Goal: Task Accomplishment & Management: Use online tool/utility

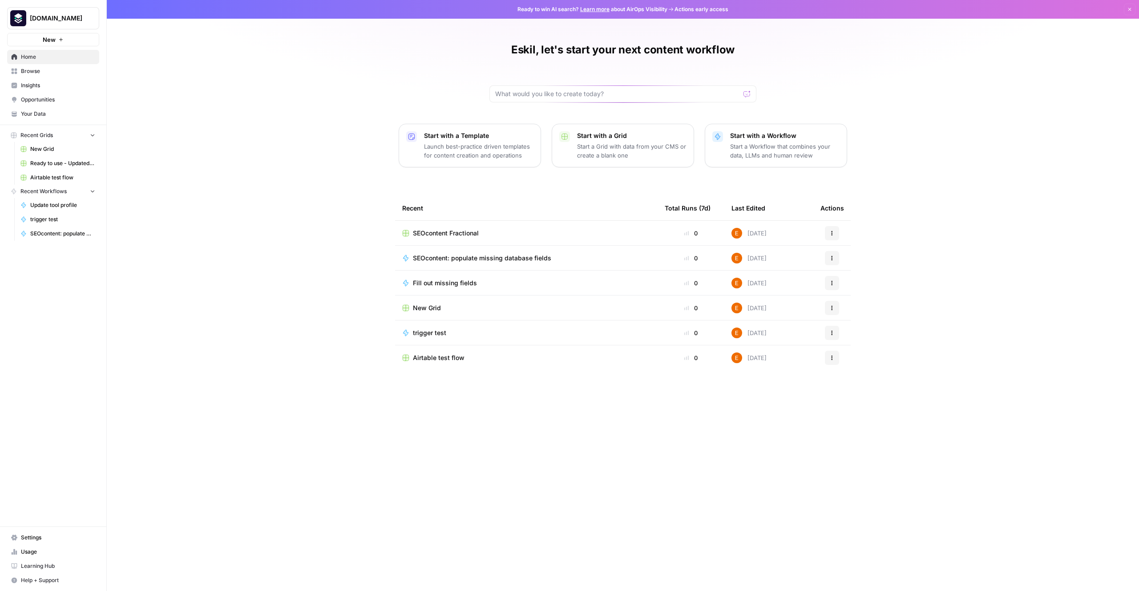
click at [36, 75] on link "Browse" at bounding box center [53, 71] width 92 height 14
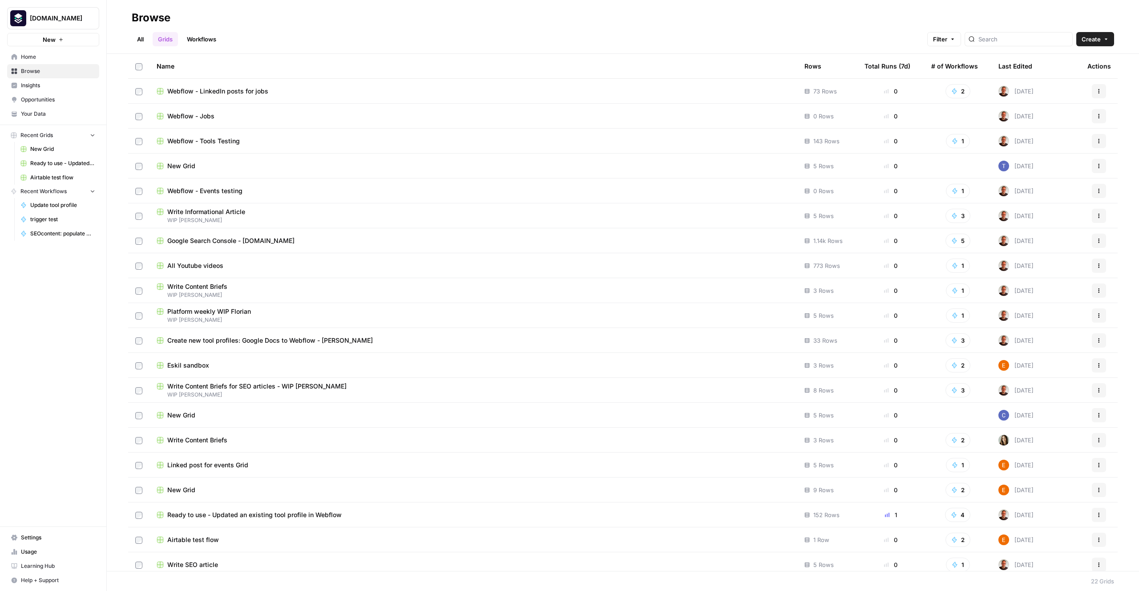
click at [307, 515] on span "Ready to use - Updated an existing tool profile in Webflow" at bounding box center [254, 514] width 174 height 9
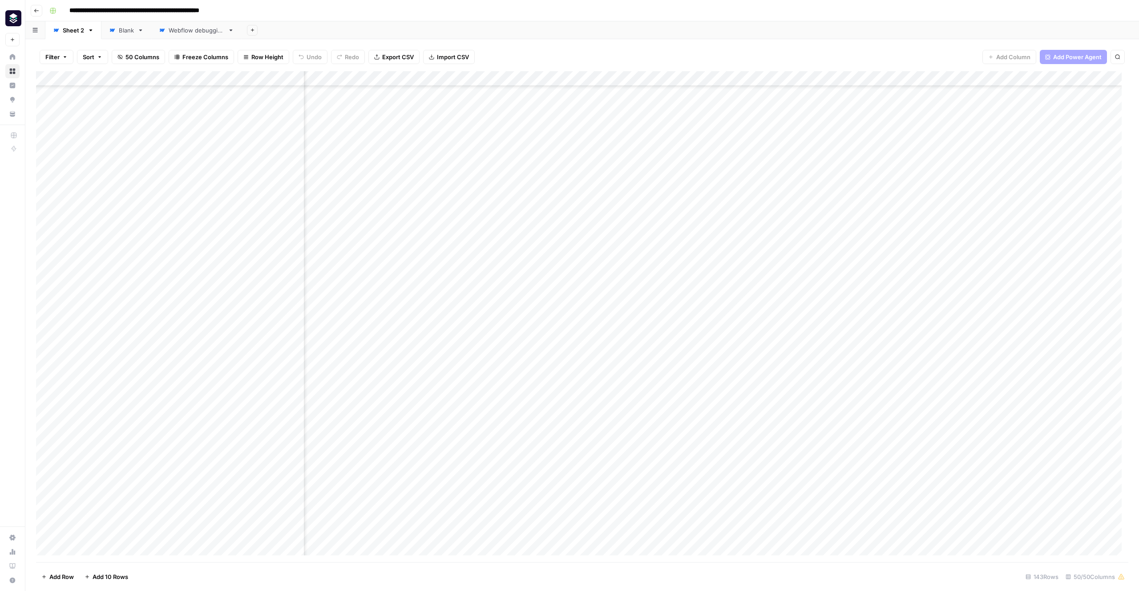
scroll to position [351, 2111]
click at [768, 78] on div "Add Column" at bounding box center [582, 316] width 1092 height 491
click at [714, 166] on span "Edit Workflow" at bounding box center [717, 165] width 78 height 9
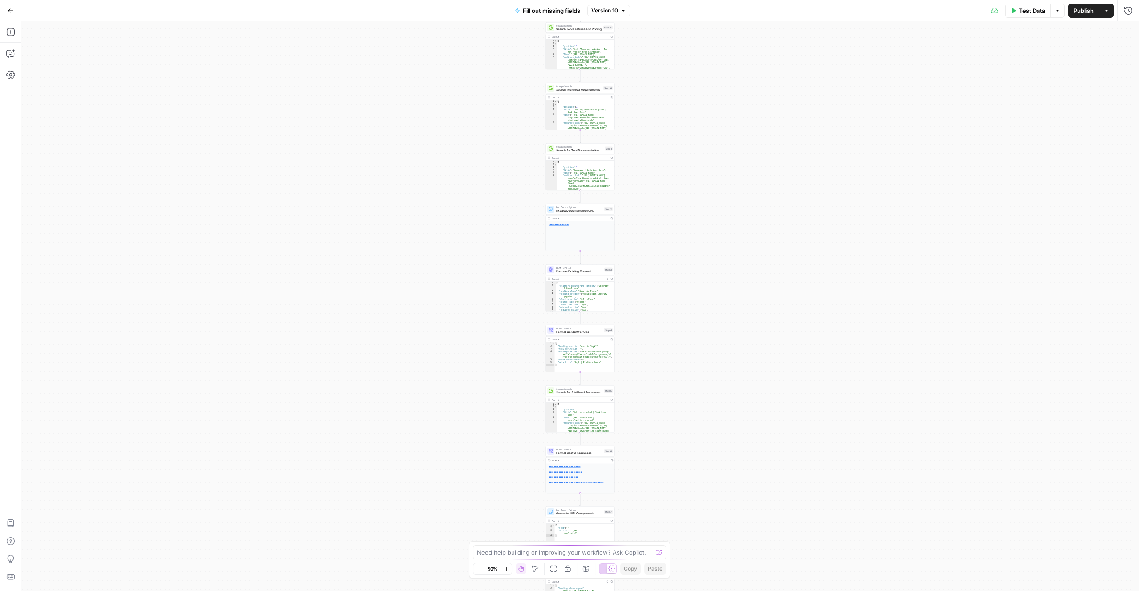
click at [505, 569] on icon "button" at bounding box center [506, 568] width 5 height 5
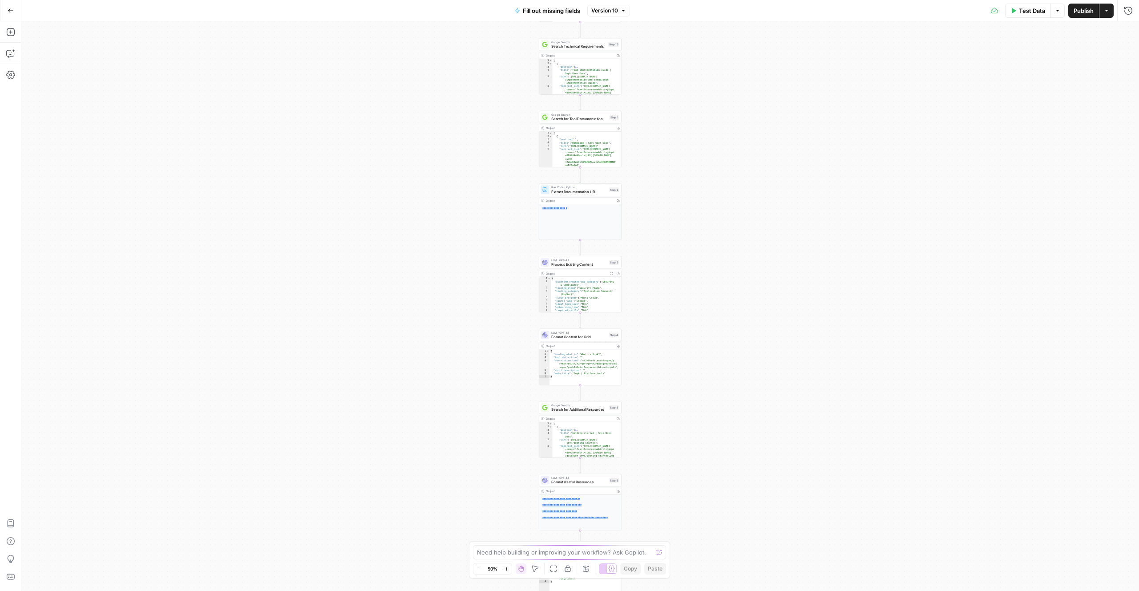
click at [505, 569] on icon "button" at bounding box center [506, 568] width 5 height 5
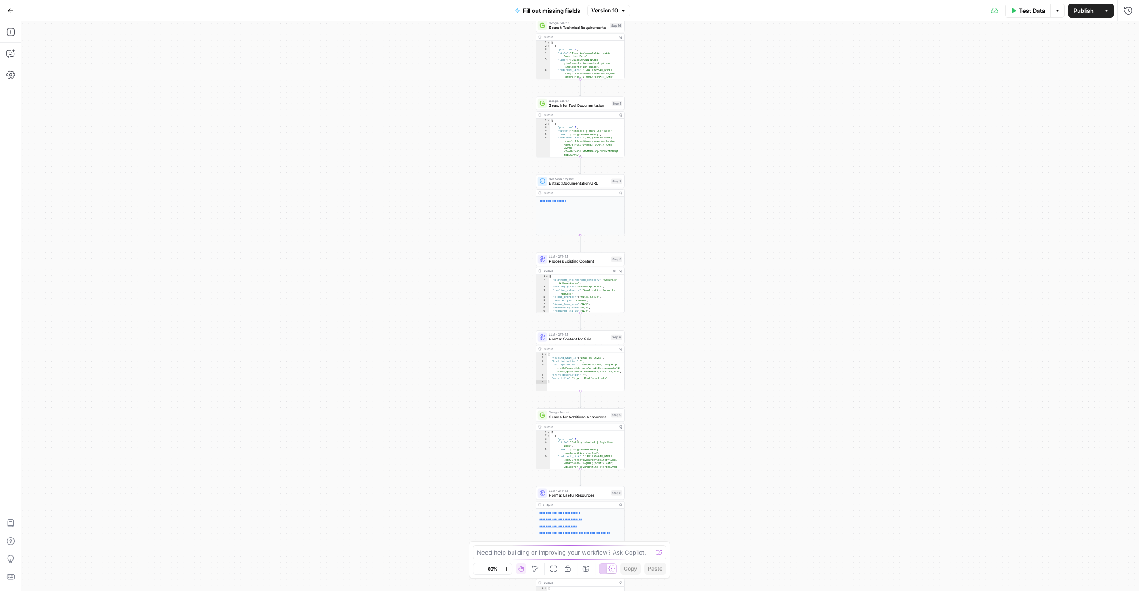
click at [505, 569] on icon "button" at bounding box center [506, 568] width 5 height 5
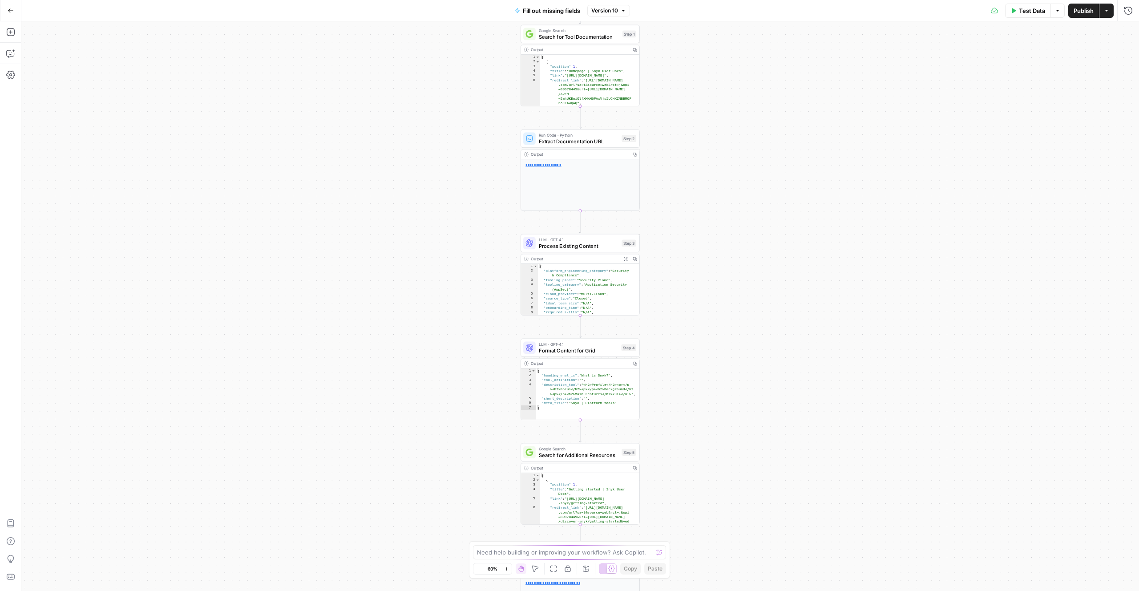
click at [505, 569] on icon "button" at bounding box center [506, 568] width 5 height 5
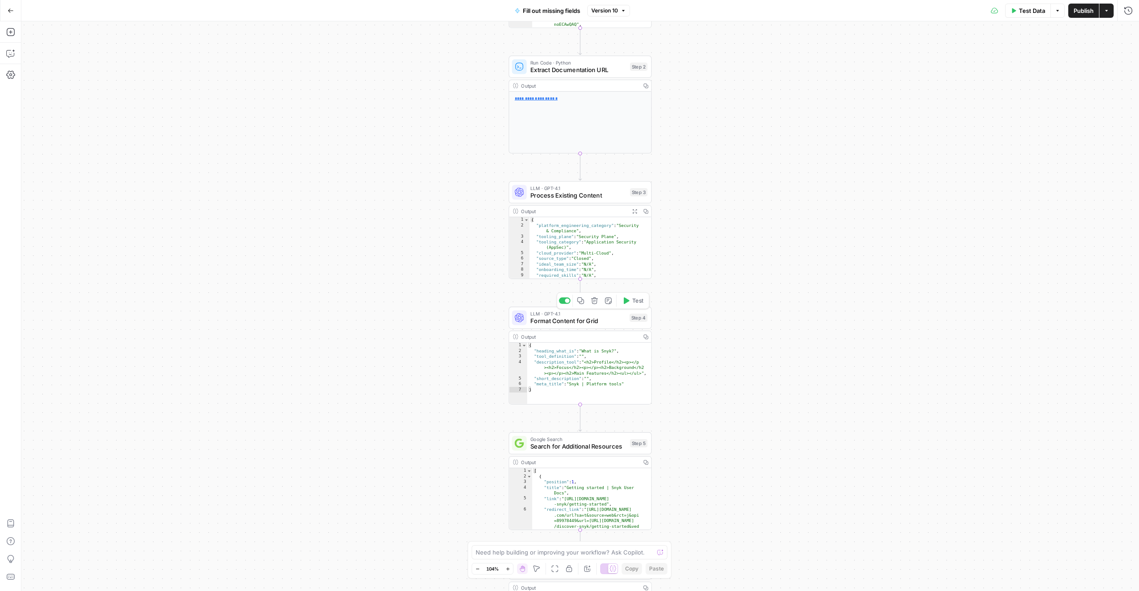
click at [576, 322] on span "Format Content for Grid" at bounding box center [578, 320] width 96 height 9
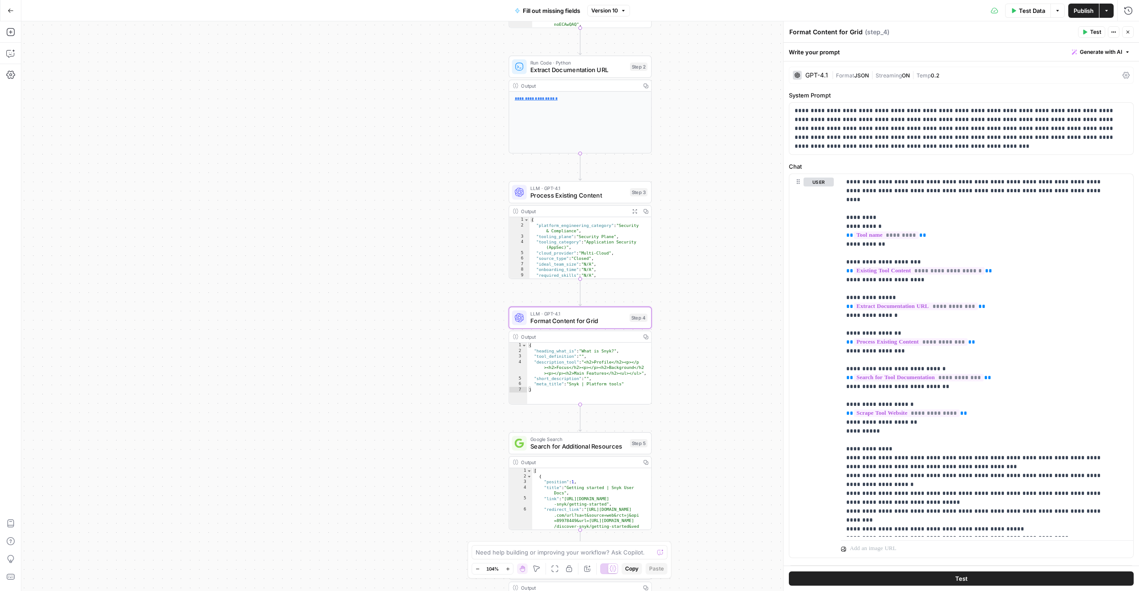
click at [590, 195] on span "Process Existing Content" at bounding box center [578, 195] width 96 height 9
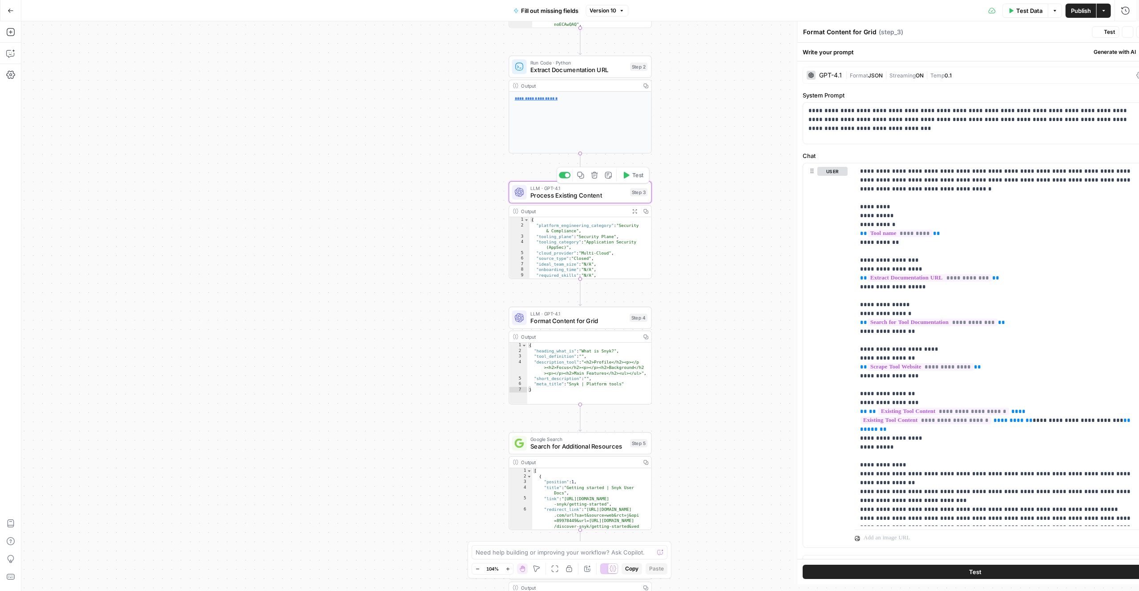
type textarea "Process Existing Content"
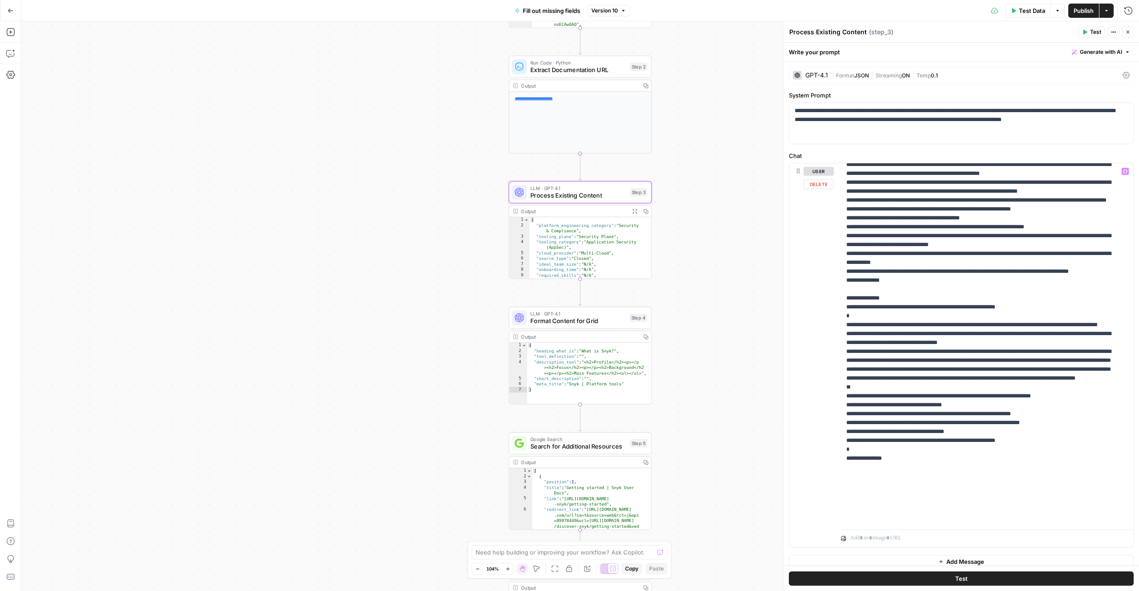
scroll to position [339, 0]
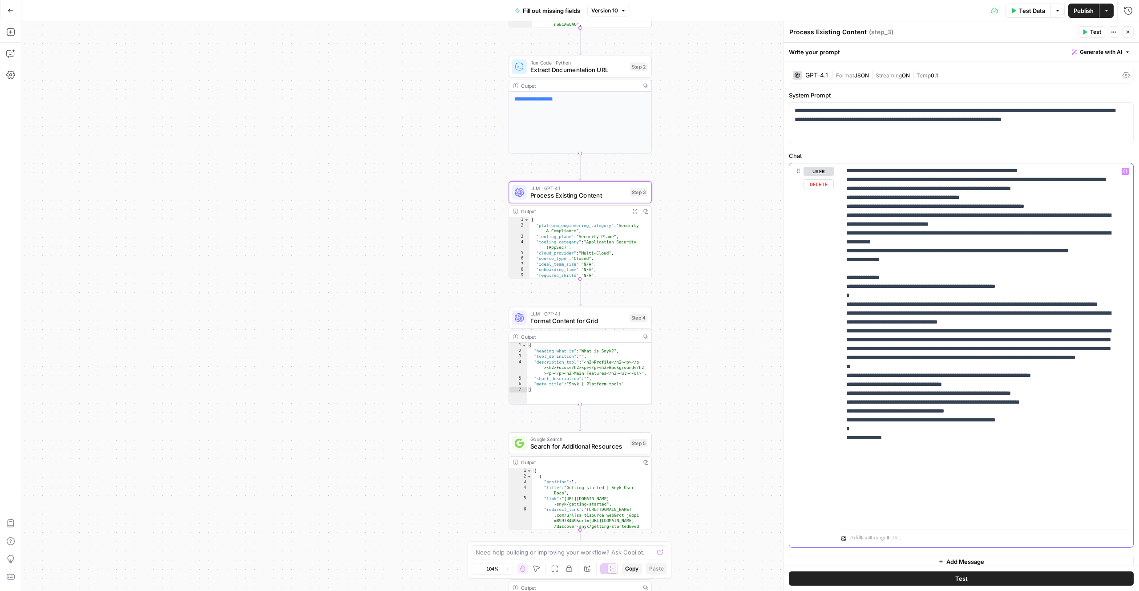
drag, startPoint x: 850, startPoint y: 366, endPoint x: 940, endPoint y: 364, distance: 89.9
click at [940, 364] on p "**********" at bounding box center [980, 175] width 268 height 694
click at [671, 407] on div "**********" at bounding box center [579, 305] width 1117 height 569
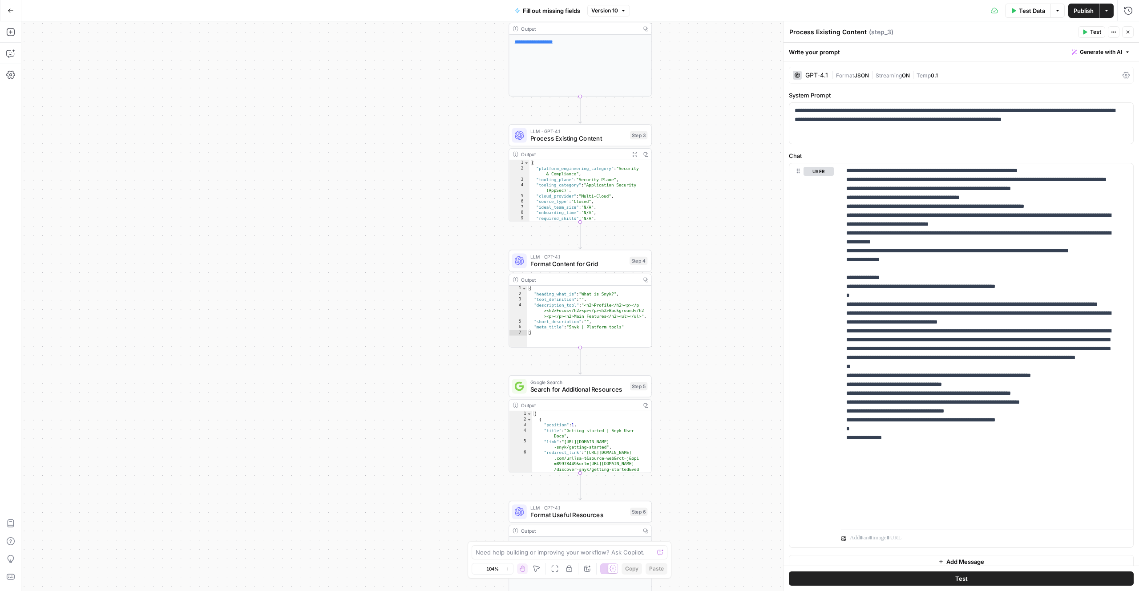
scroll to position [4, 0]
click at [589, 518] on span "Format Useful Resources" at bounding box center [578, 514] width 96 height 9
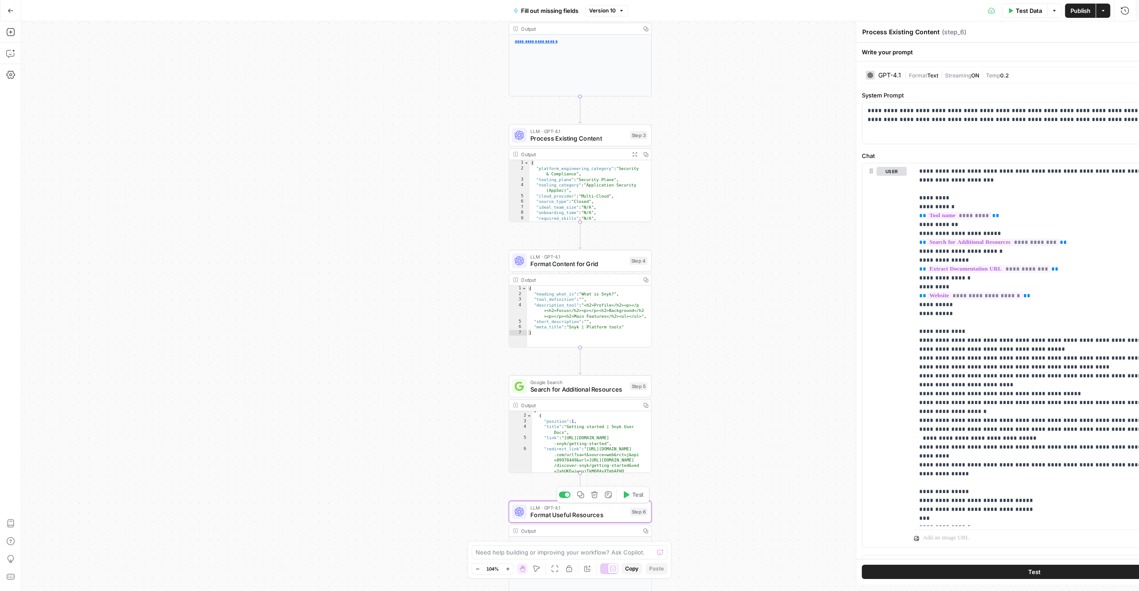
type textarea "Format Useful Resources"
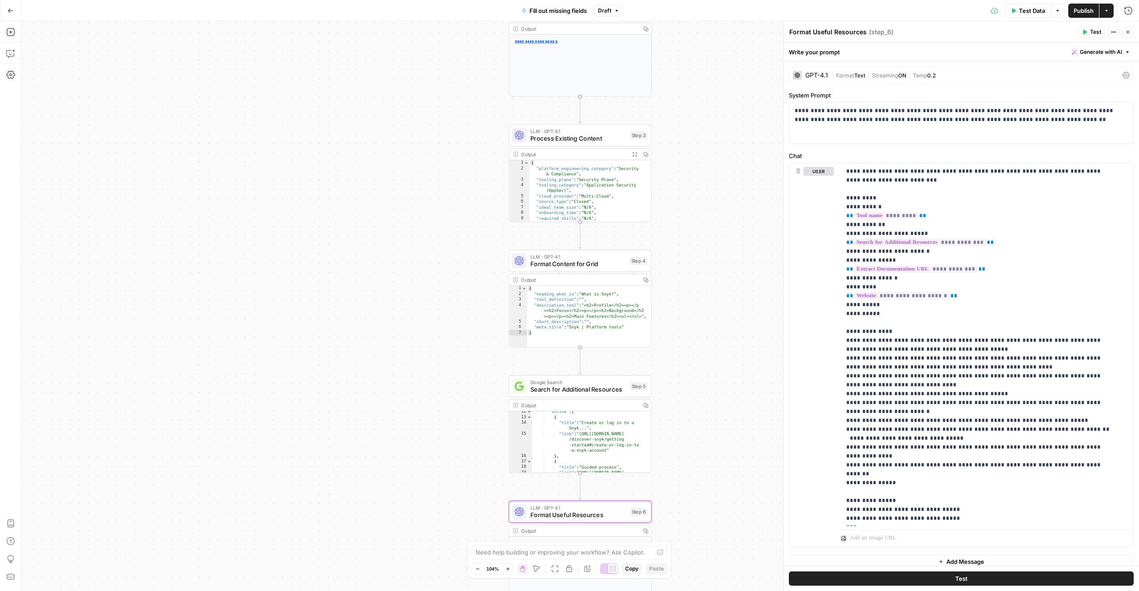
scroll to position [234, 0]
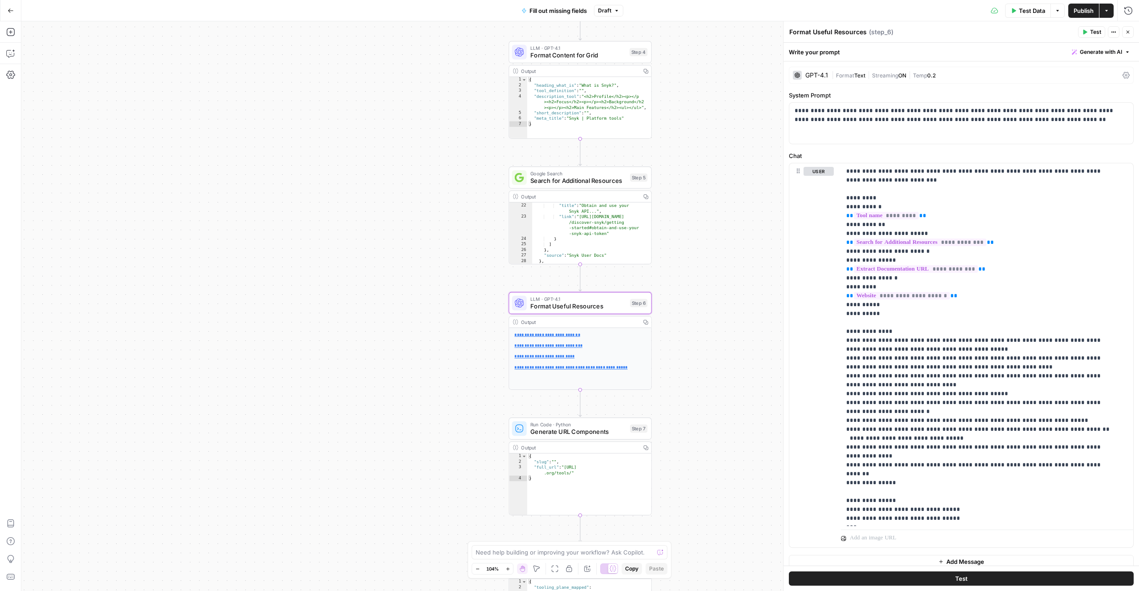
click at [603, 434] on span "Generate URL Components" at bounding box center [578, 431] width 96 height 9
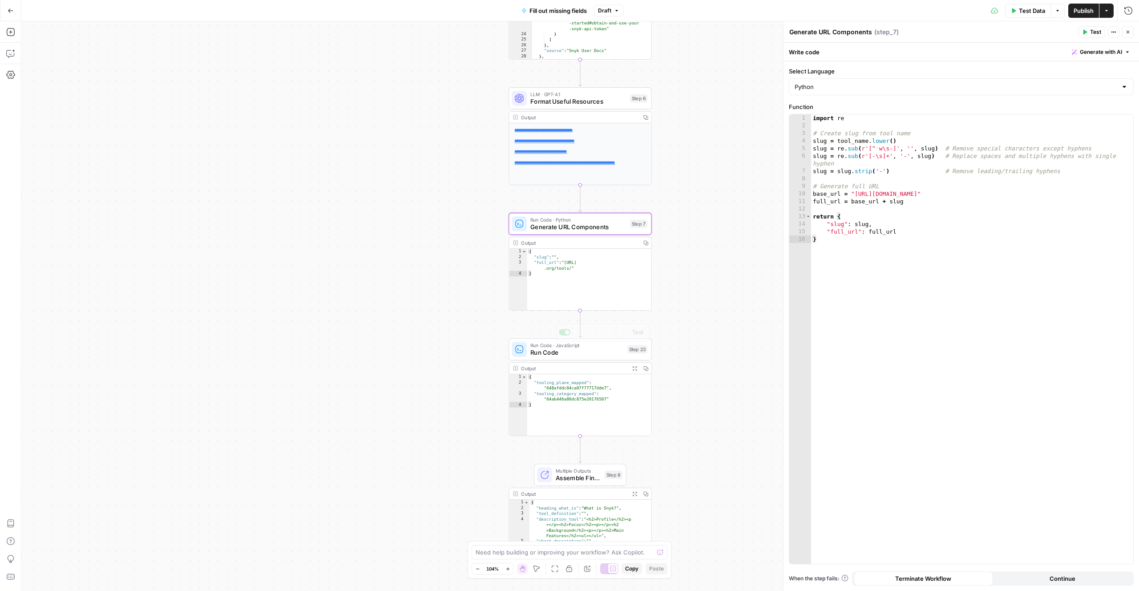
click at [605, 353] on span "Run Code" at bounding box center [576, 352] width 93 height 9
